Goal: Task Accomplishment & Management: Use online tool/utility

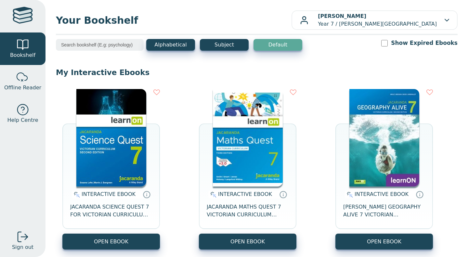
click at [263, 99] on img at bounding box center [248, 137] width 70 height 97
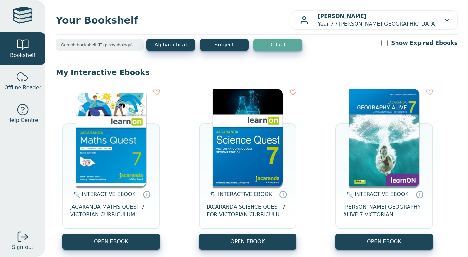
click at [235, 126] on img at bounding box center [248, 137] width 70 height 97
